Goal: Information Seeking & Learning: Compare options

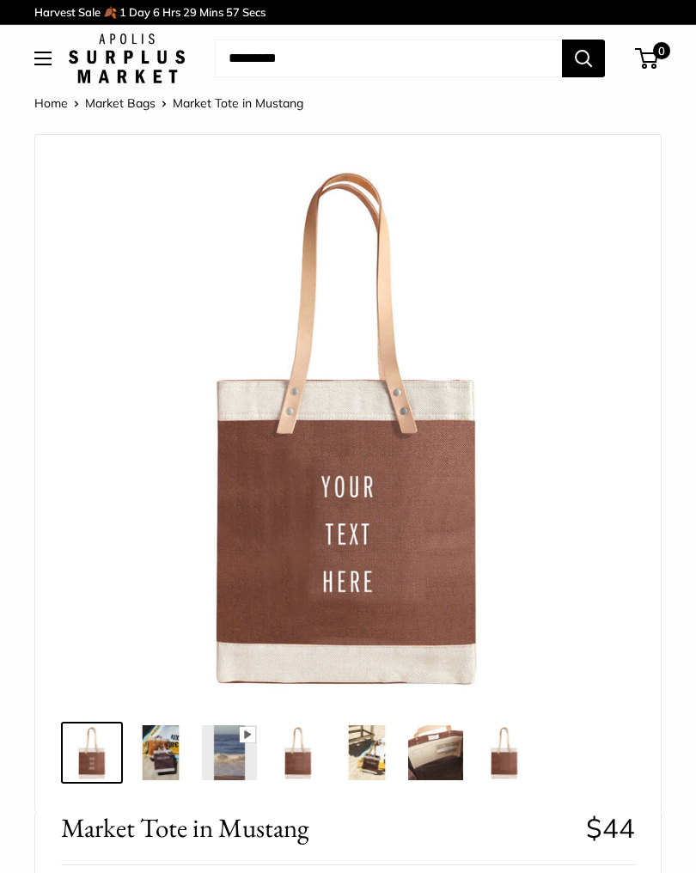
click at [157, 748] on img at bounding box center [160, 753] width 55 height 55
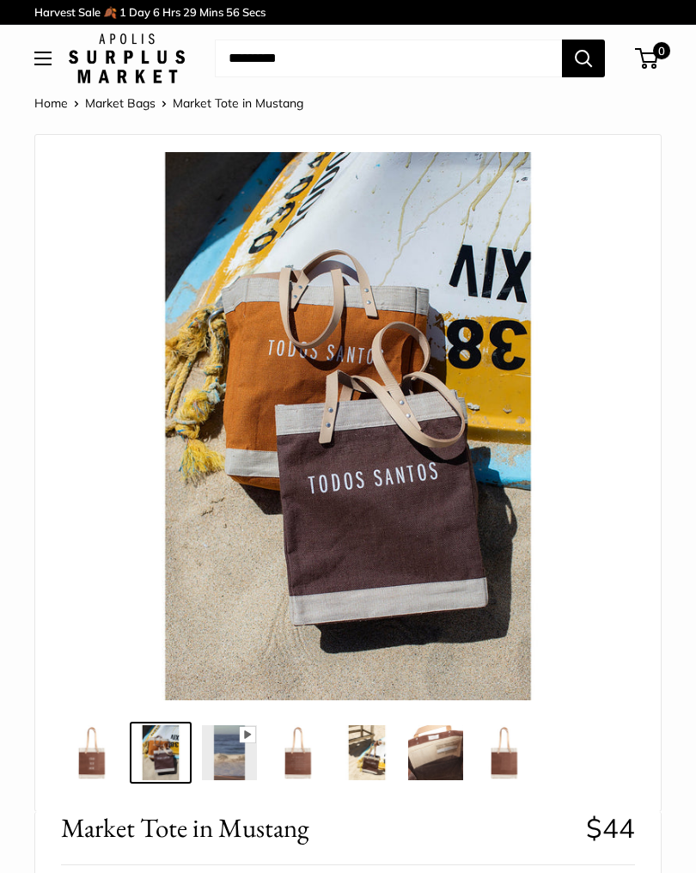
click at [297, 732] on img at bounding box center [298, 753] width 55 height 55
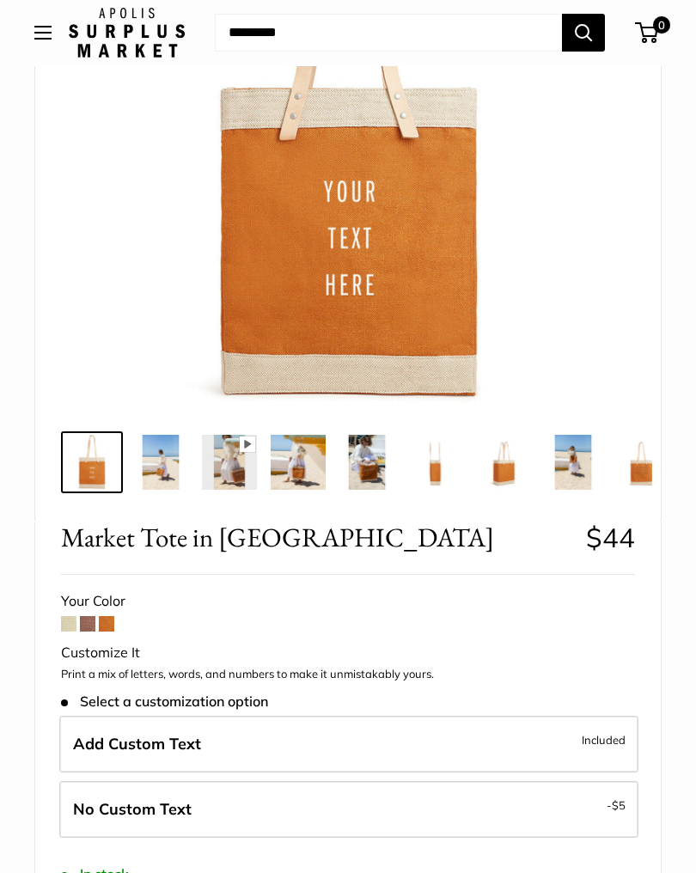
scroll to position [291, 0]
click at [114, 617] on span at bounding box center [106, 623] width 15 height 15
